Goal: Task Accomplishment & Management: Use online tool/utility

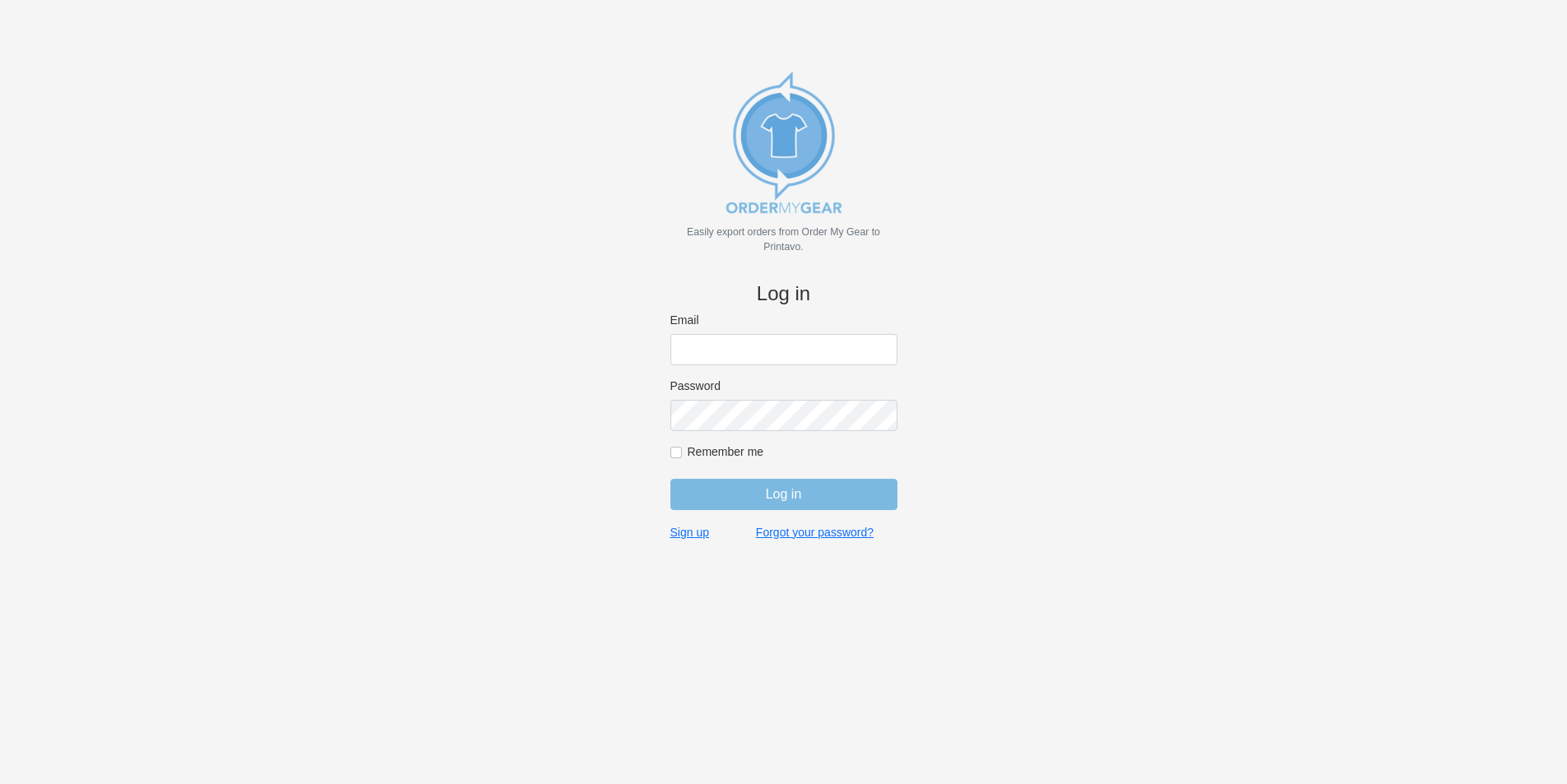
type input "jordan@jimsclothing.com"
click at [793, 492] on input "Log in" at bounding box center [784, 494] width 227 height 32
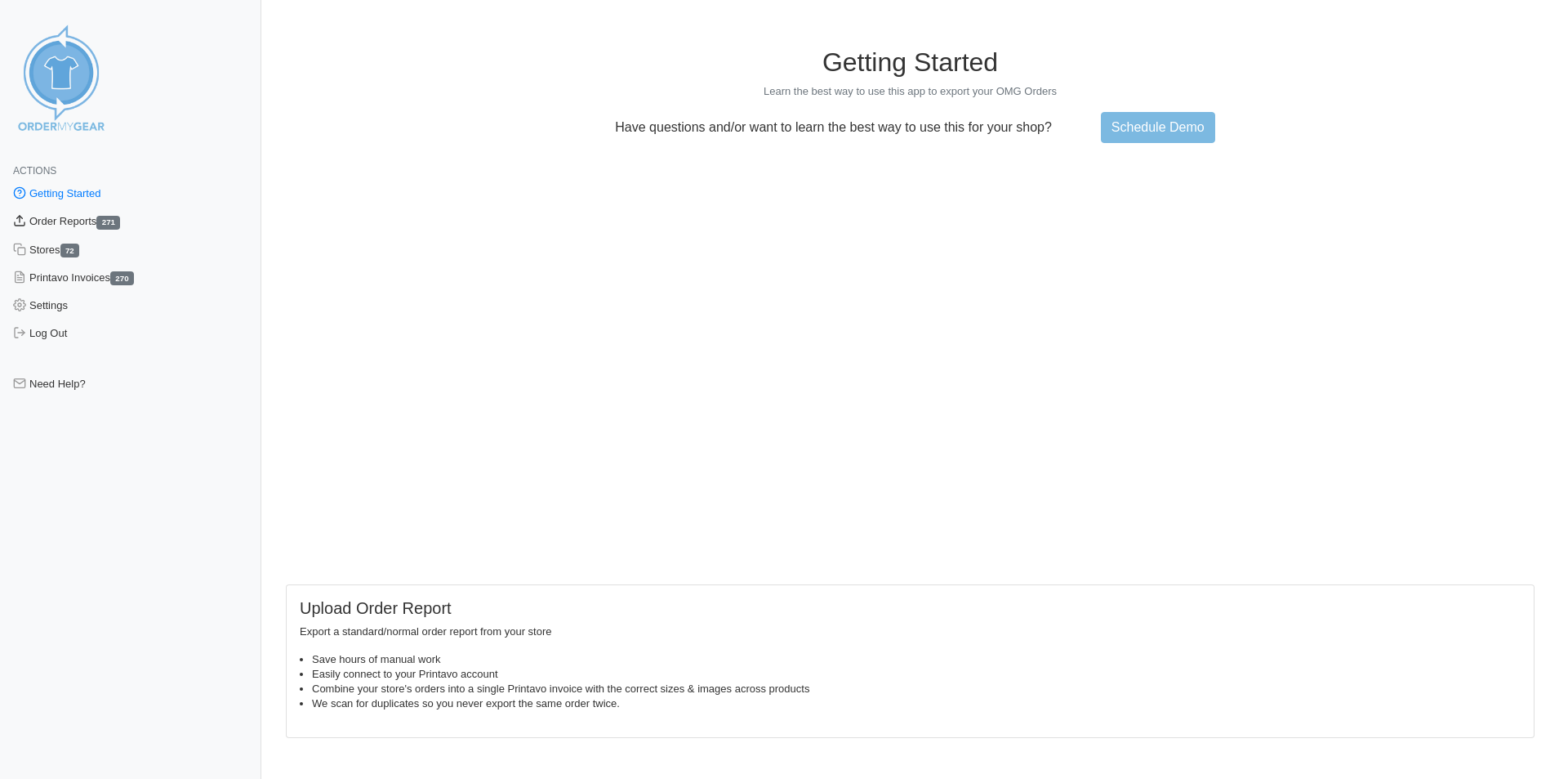
click at [93, 218] on link "Order Reports 271" at bounding box center [130, 222] width 261 height 28
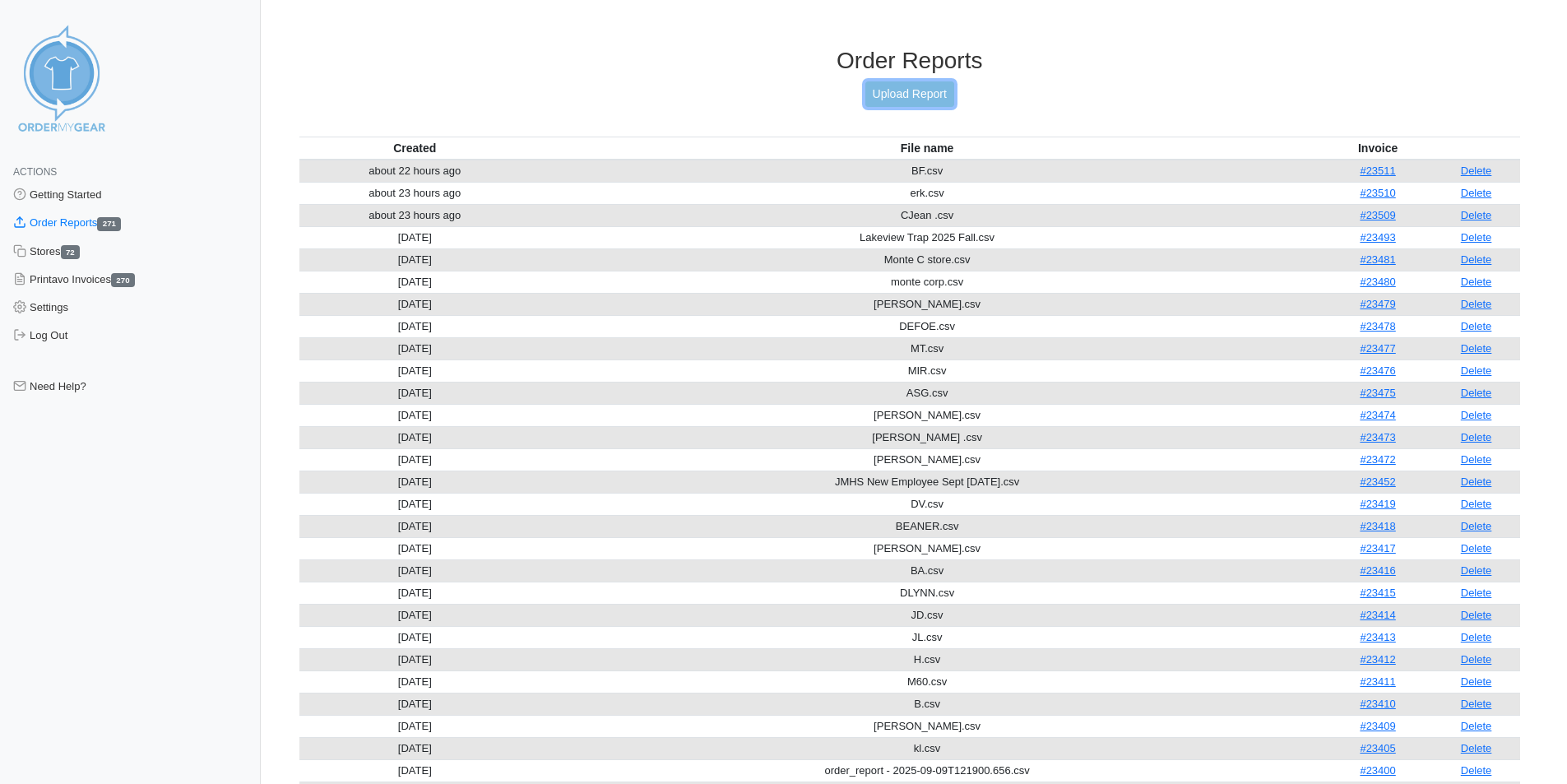
click at [914, 90] on link "Upload Report" at bounding box center [909, 94] width 89 height 25
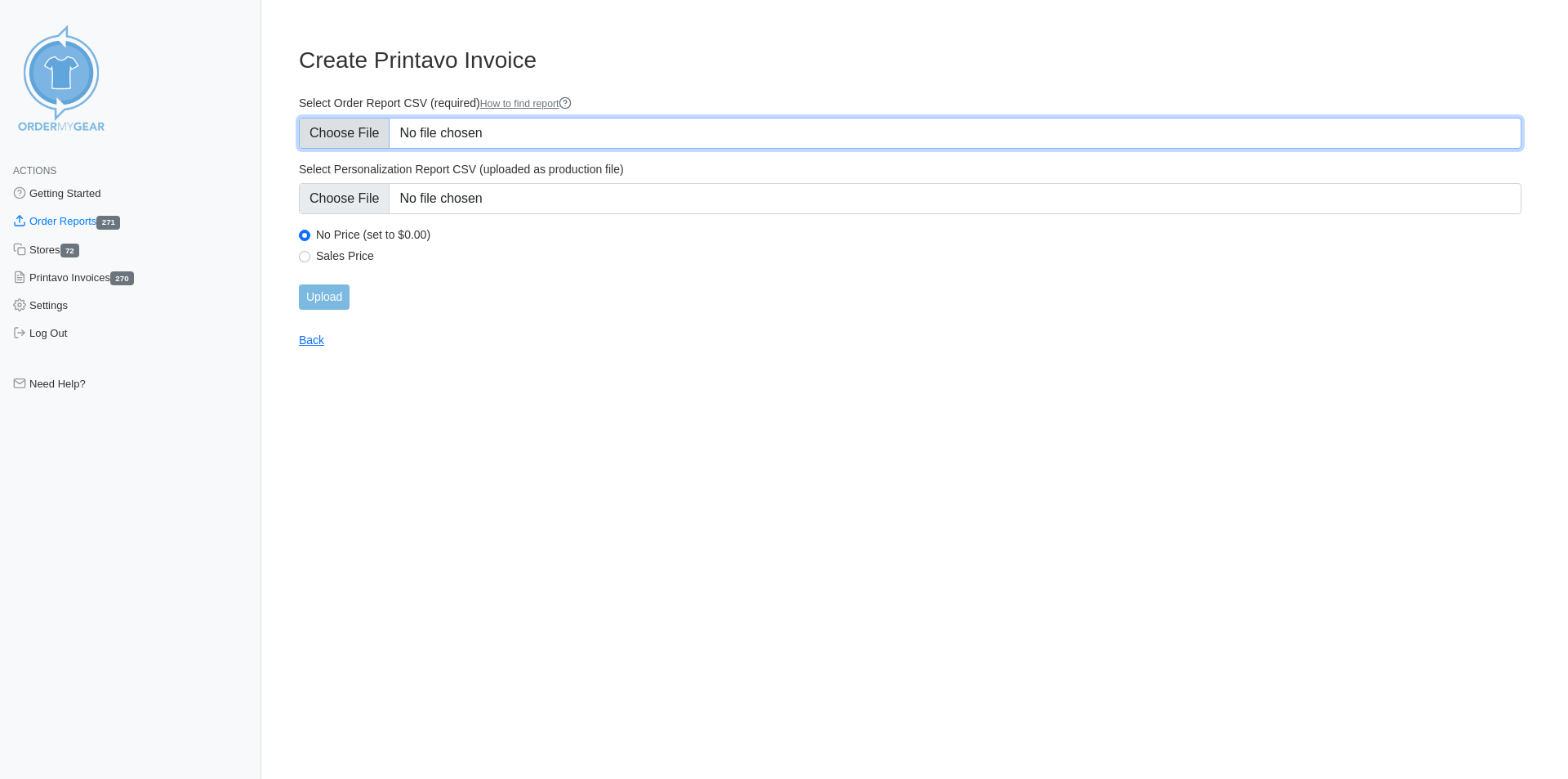
click at [502, 129] on input "Select Order Report CSV (required) How to find report" at bounding box center [910, 134] width 1222 height 31
type input "C:\fakepath\stephens .csv"
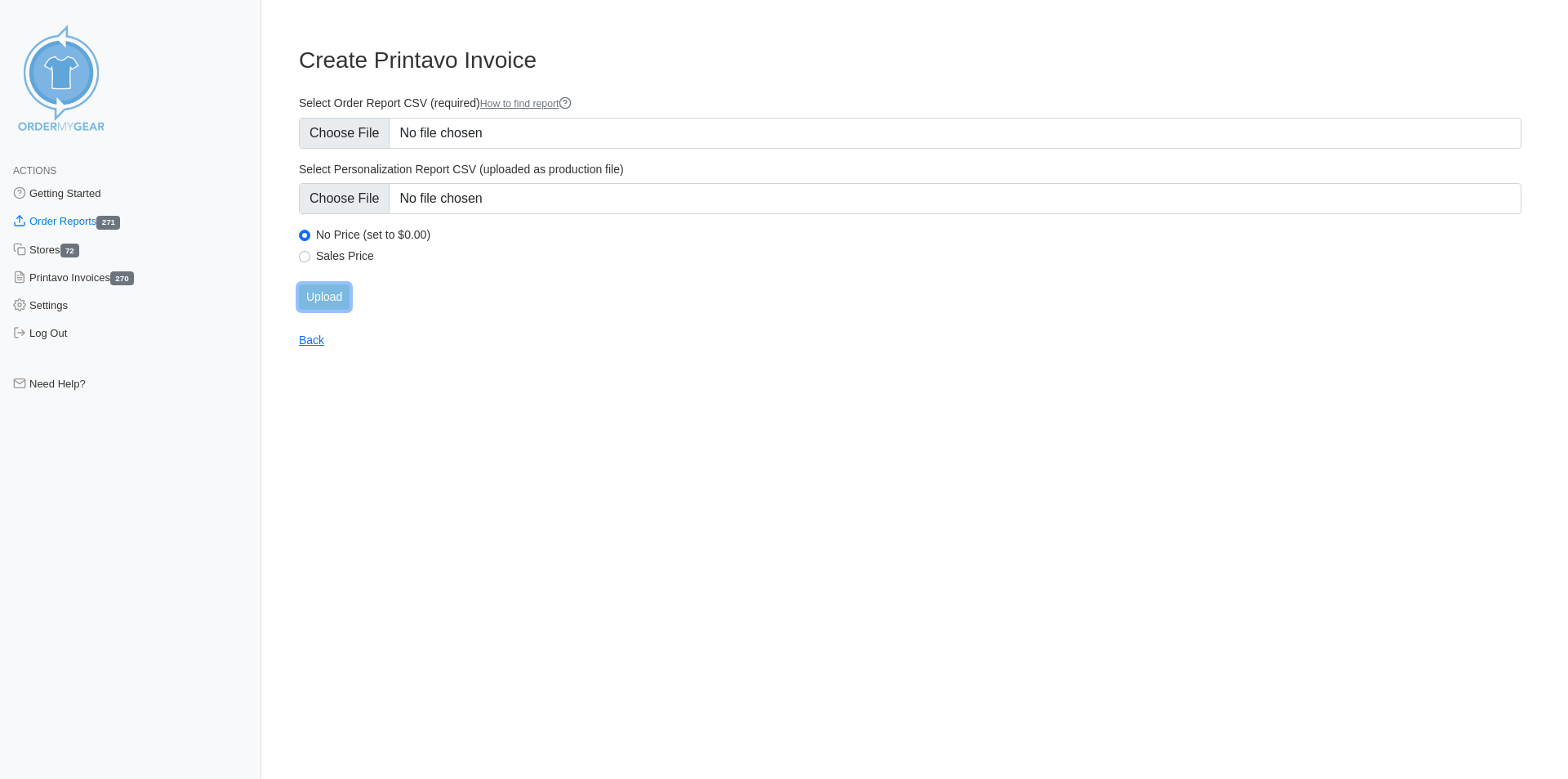
click at [322, 298] on input "Upload" at bounding box center [324, 297] width 51 height 25
